Goal: Task Accomplishment & Management: Complete application form

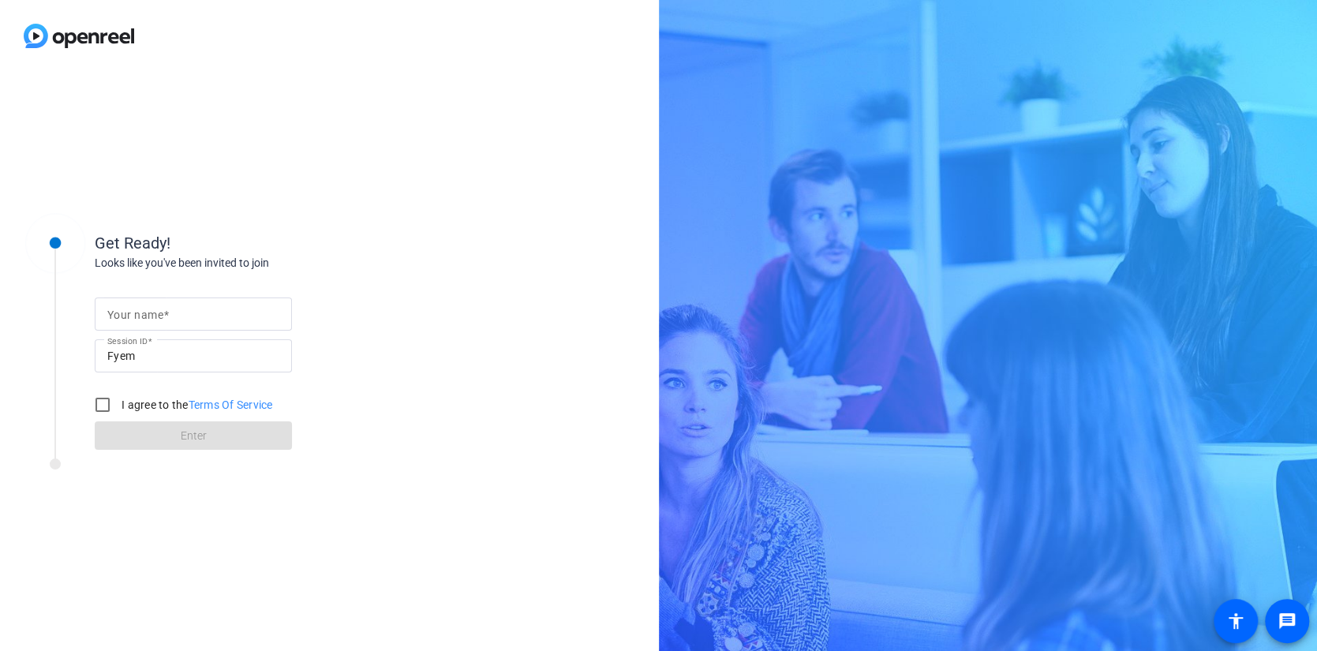
click at [423, 200] on div "Get Ready! Looks like you've been invited to join Your name Session ID Fyem I a…" at bounding box center [329, 361] width 659 height 579
click at [177, 316] on input "Your name" at bounding box center [193, 314] width 172 height 19
type input "[PERSON_NAME]"
click at [111, 406] on input "I agree to the Terms Of Service" at bounding box center [103, 405] width 32 height 32
checkbox input "true"
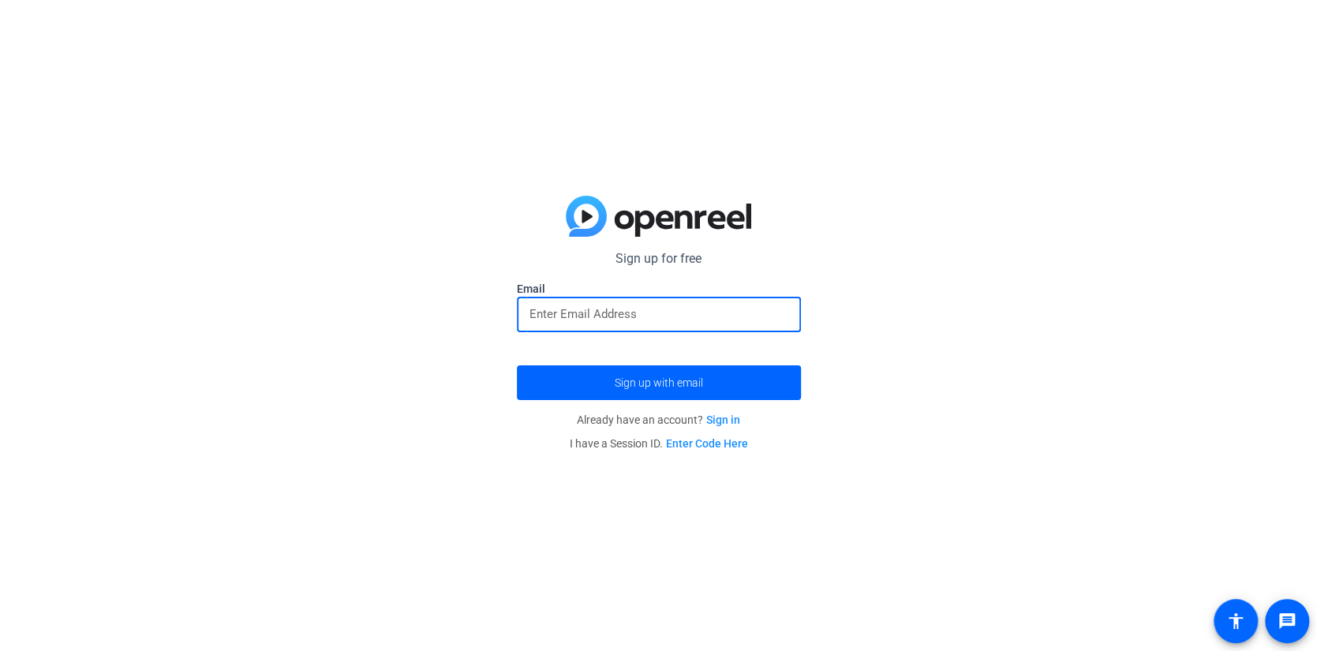
click at [715, 313] on input "email" at bounding box center [659, 314] width 259 height 19
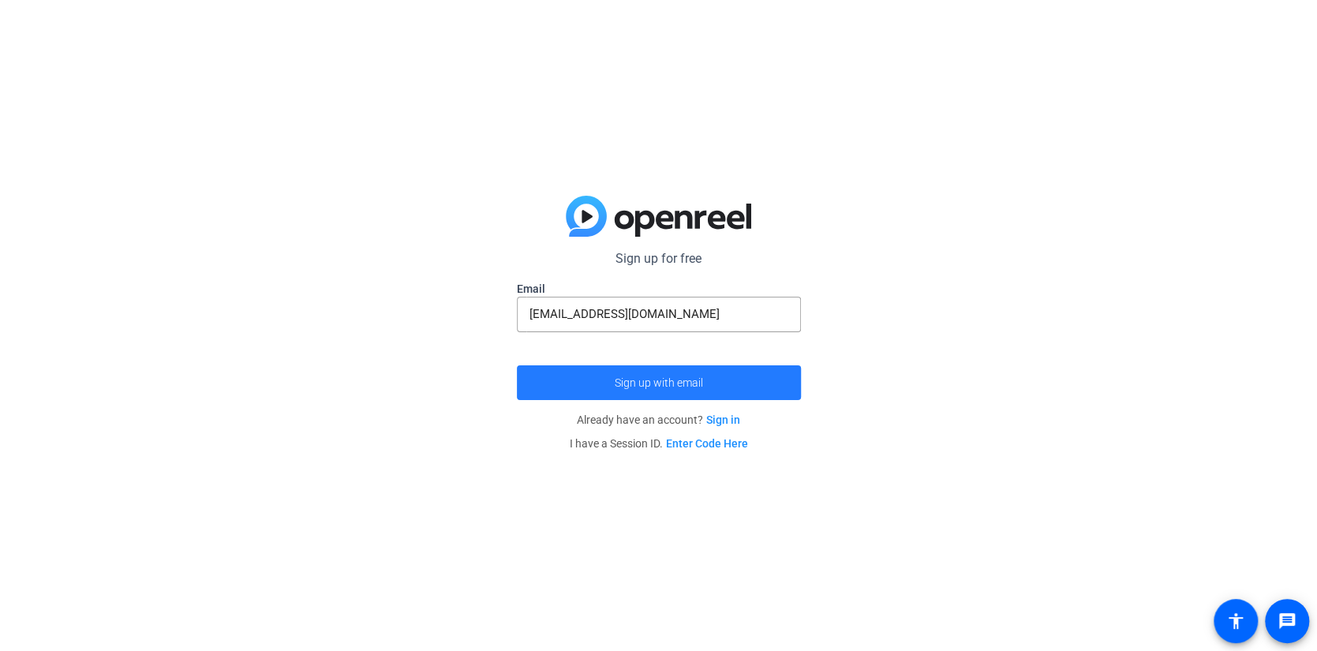
click at [669, 383] on span "Sign up with email" at bounding box center [659, 383] width 88 height 0
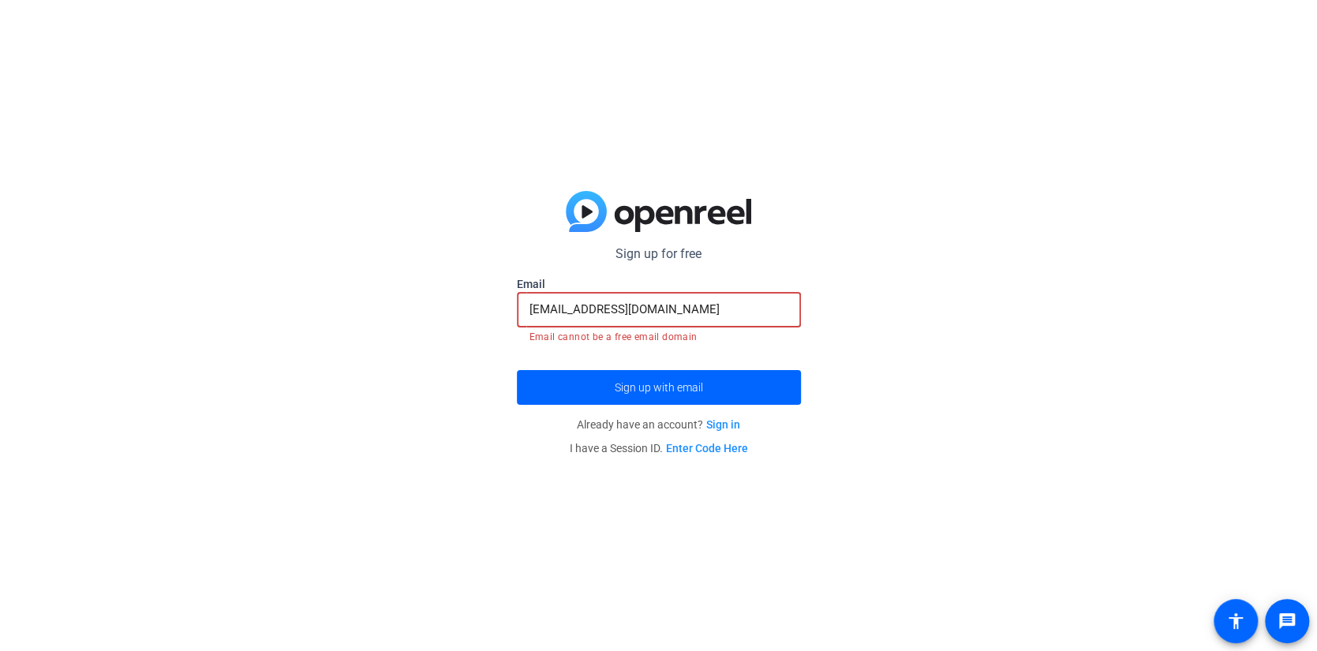
click at [662, 311] on input "[EMAIL_ADDRESS][DOMAIN_NAME]" at bounding box center [659, 309] width 259 height 19
drag, startPoint x: 666, startPoint y: 309, endPoint x: 494, endPoint y: 316, distance: 172.2
click at [494, 316] on div "Sign up for free [EMAIL_ADDRESS][DOMAIN_NAME] Email [EMAIL_ADDRESS][DOMAIN_NAME…" at bounding box center [658, 325] width 1317 height 651
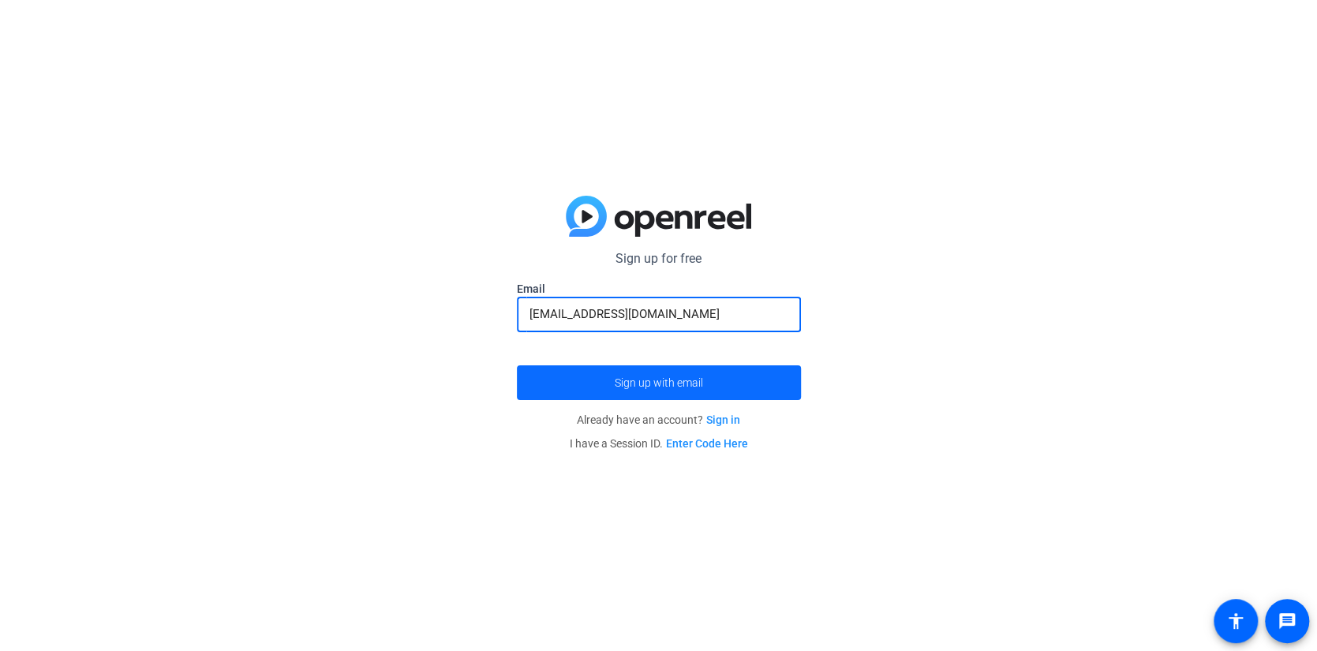
type input "[EMAIL_ADDRESS][DOMAIN_NAME]"
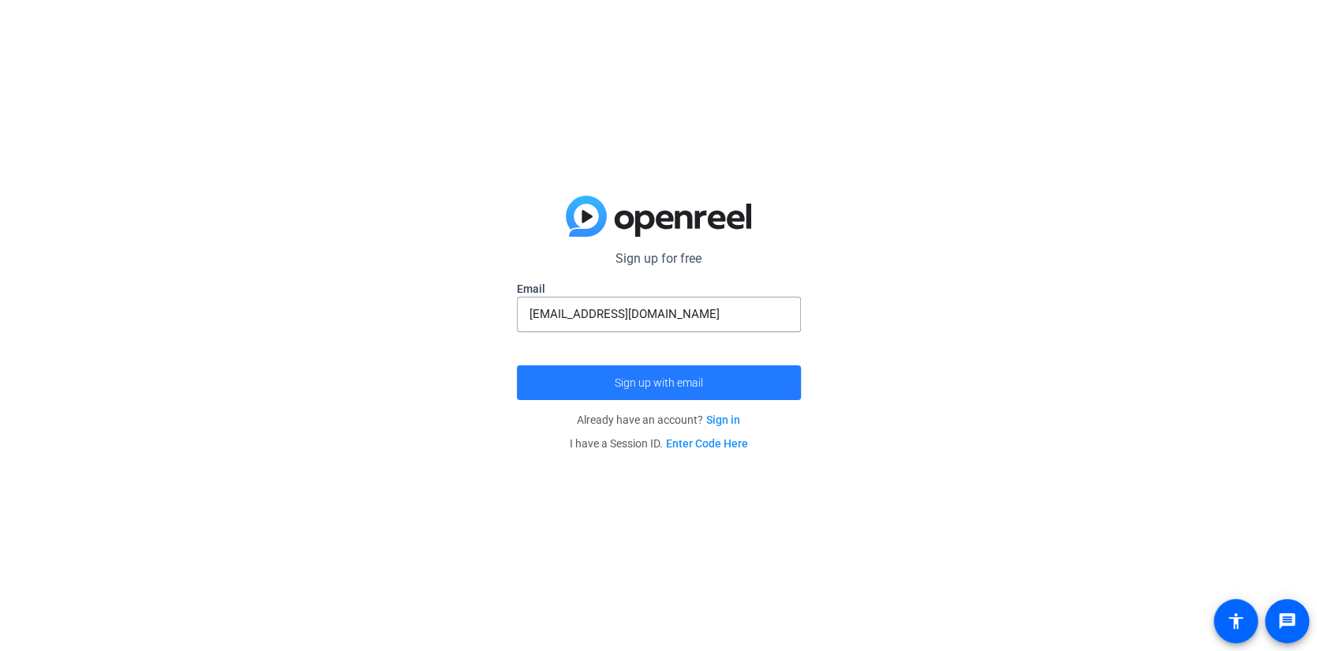
click at [648, 391] on span "submit" at bounding box center [659, 383] width 284 height 38
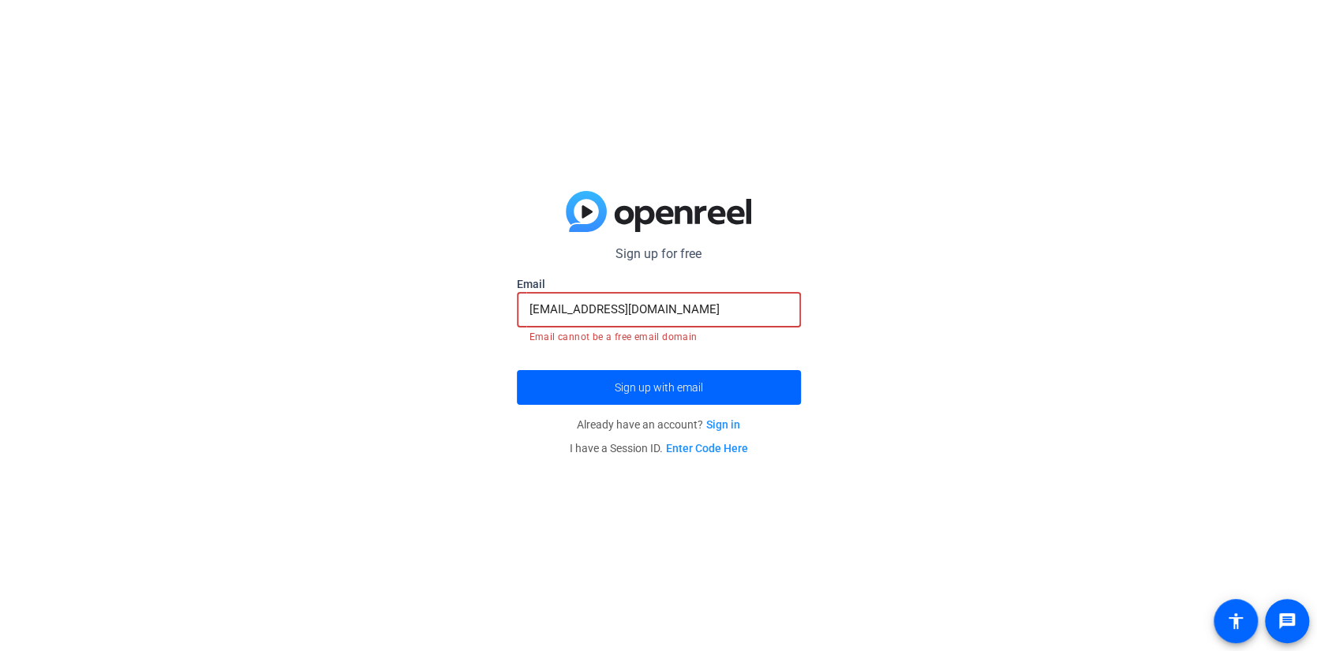
drag, startPoint x: 688, startPoint y: 310, endPoint x: 424, endPoint y: 309, distance: 264.4
click at [430, 313] on div "Sign up for free [EMAIL_ADDRESS][DOMAIN_NAME] Email [EMAIL_ADDRESS][DOMAIN_NAME…" at bounding box center [658, 325] width 1317 height 651
